Goal: Task Accomplishment & Management: Manage account settings

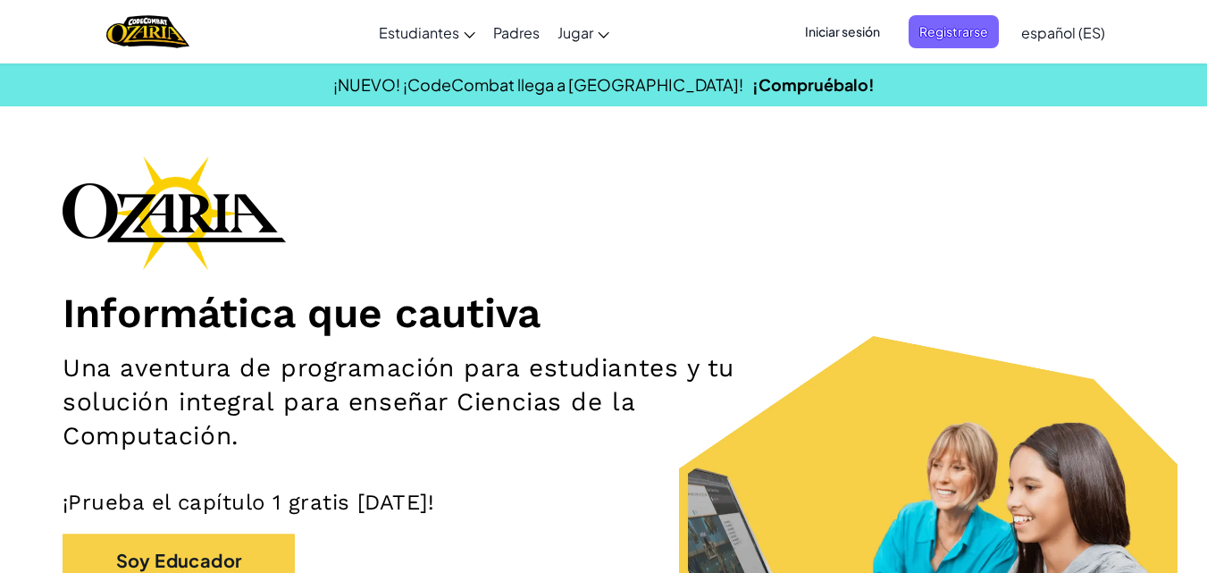
click at [860, 39] on span "Iniciar sesión" at bounding box center [843, 31] width 97 height 33
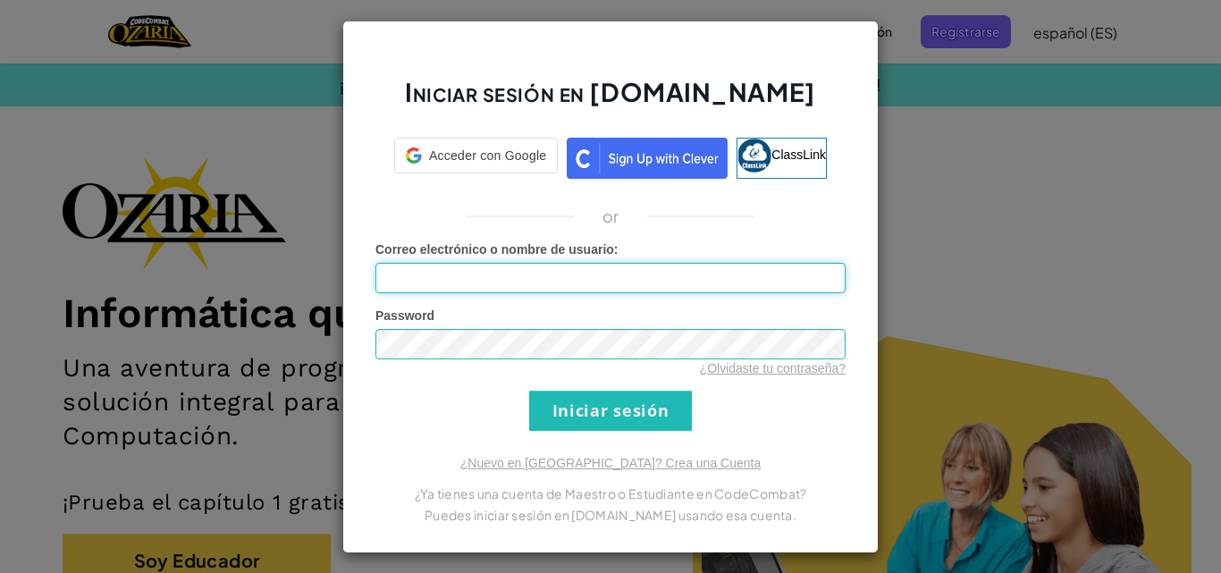
click at [636, 281] on input "Correo electrónico o nombre de usuario :" at bounding box center [610, 278] width 470 height 30
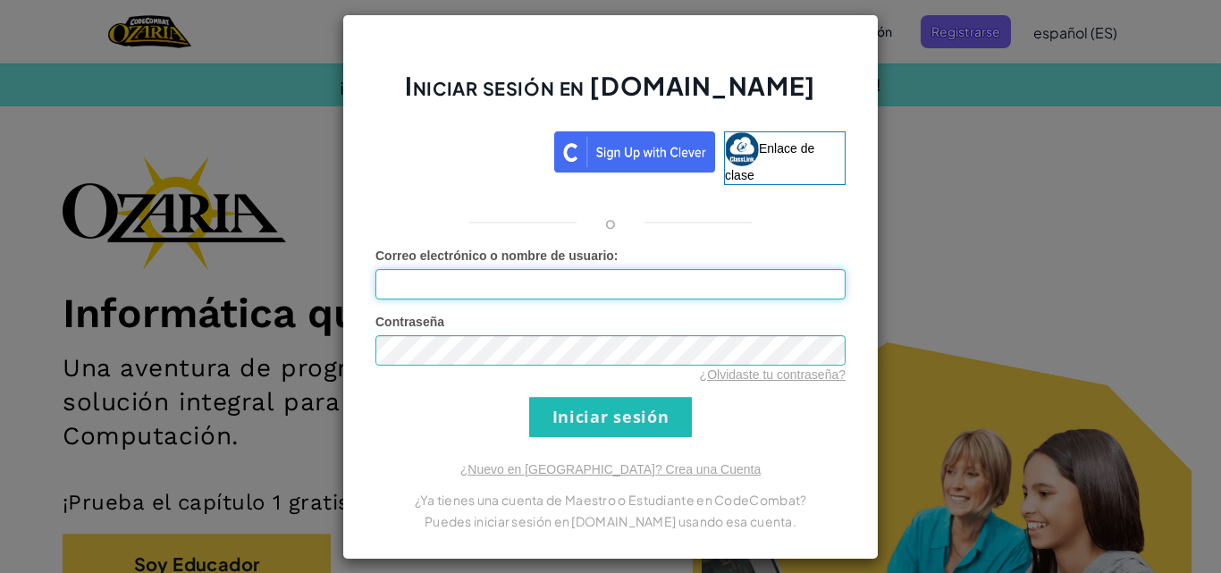
type input "[EMAIL_ADDRESS][DOMAIN_NAME]"
click at [600, 431] on input "Iniciar sesión" at bounding box center [610, 417] width 163 height 40
click at [622, 419] on input "Iniciar sesión" at bounding box center [610, 417] width 163 height 40
click at [654, 425] on input "Iniciar sesión" at bounding box center [610, 417] width 163 height 40
click at [651, 426] on input "Iniciar sesión" at bounding box center [610, 417] width 163 height 40
